Goal: Entertainment & Leisure: Consume media (video, audio)

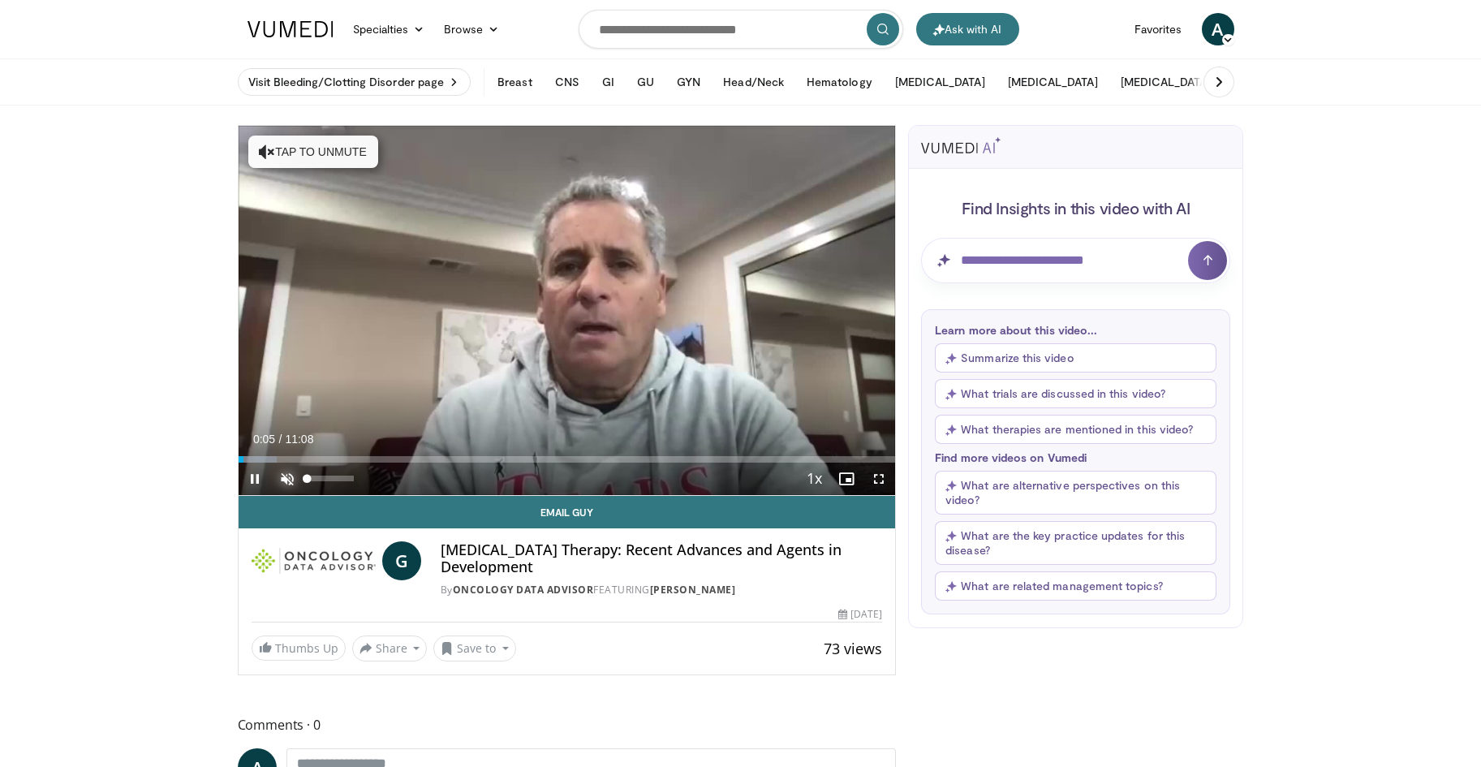
click at [287, 481] on span "Video Player" at bounding box center [287, 479] width 32 height 32
click at [882, 477] on span "Video Player" at bounding box center [879, 479] width 32 height 32
